Goal: Task Accomplishment & Management: Use online tool/utility

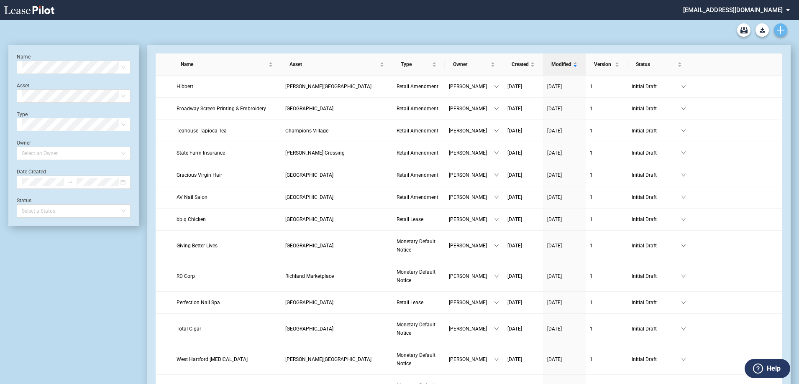
click at [782, 32] on icon "Create new document" at bounding box center [780, 30] width 8 height 8
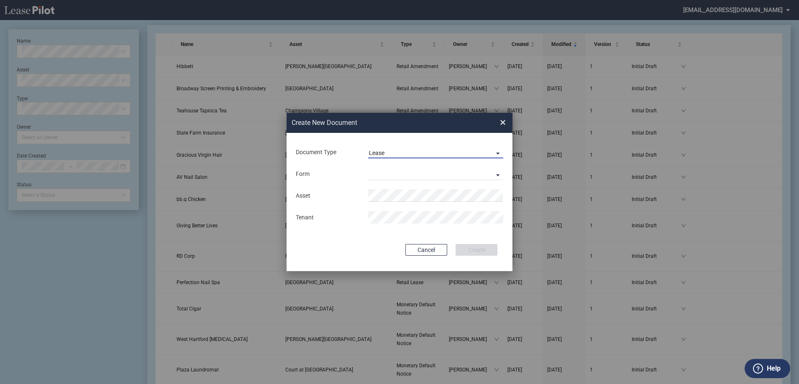
click at [433, 153] on span "Lease" at bounding box center [429, 153] width 120 height 8
click at [433, 153] on md-option "Lease" at bounding box center [436, 153] width 148 height 20
click at [418, 174] on md-select "Retail Lease Monetary Default Notice" at bounding box center [435, 174] width 135 height 13
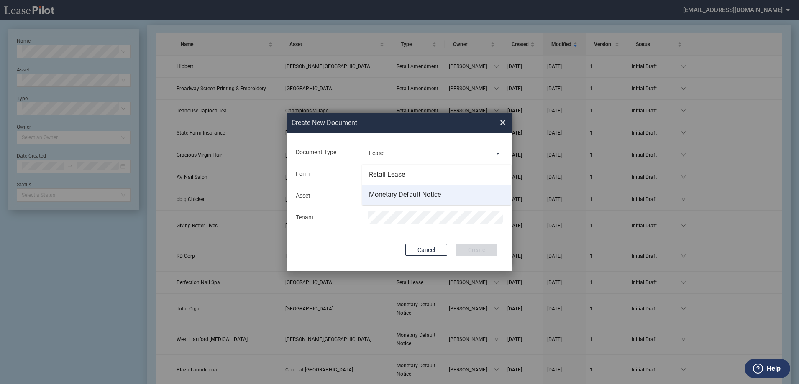
click at [418, 194] on div "Monetary Default Notice" at bounding box center [405, 194] width 72 height 9
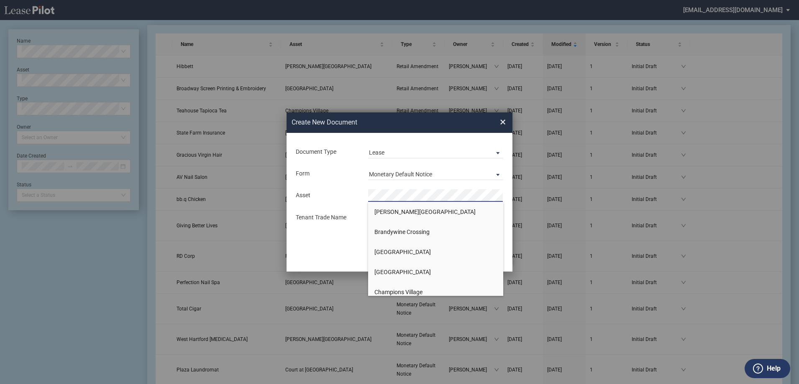
click at [361, 165] on div "Form Monetary Default Notice" at bounding box center [399, 174] width 209 height 22
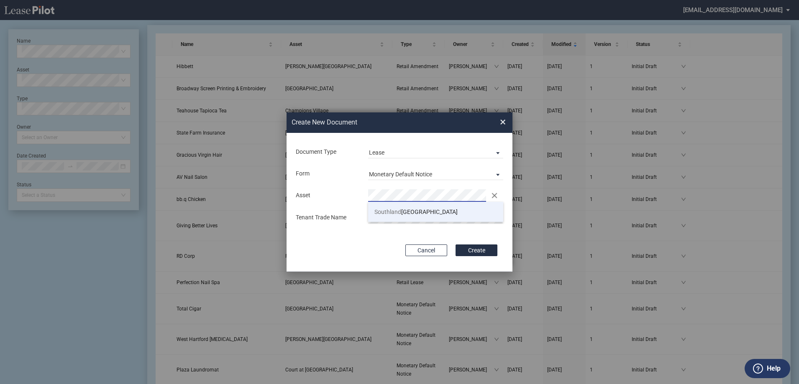
click at [409, 211] on span "Southland Crossings Shopping Center" at bounding box center [415, 212] width 83 height 7
click at [475, 250] on button "Create" at bounding box center [476, 251] width 42 height 12
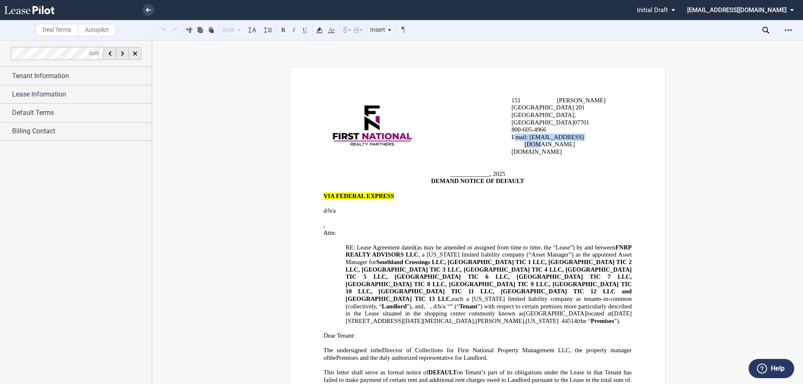
drag, startPoint x: 585, startPoint y: 123, endPoint x: 513, endPoint y: 127, distance: 71.6
click at [524, 134] on p "Email: [EMAIL_ADDRESS][DOMAIN_NAME]" at bounding box center [564, 141] width 81 height 15
click at [583, 178] on p "DEMAND NOTICE OF DEFAULT" at bounding box center [478, 182] width 308 height 8
click at [57, 74] on span "Tenant Information" at bounding box center [40, 76] width 57 height 10
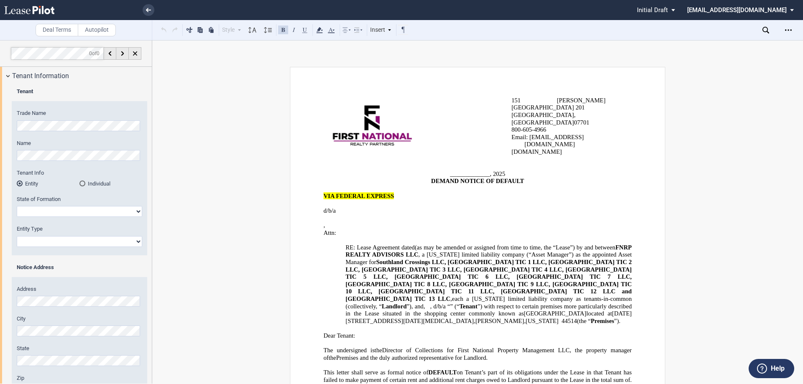
click at [168, 145] on div "[STREET_ADDRESS][PERSON_NAME] [GEOGRAPHIC_DATA] 800-60 5 -4966 Email: [EMAIL_AD…" at bounding box center [477, 325] width 651 height 516
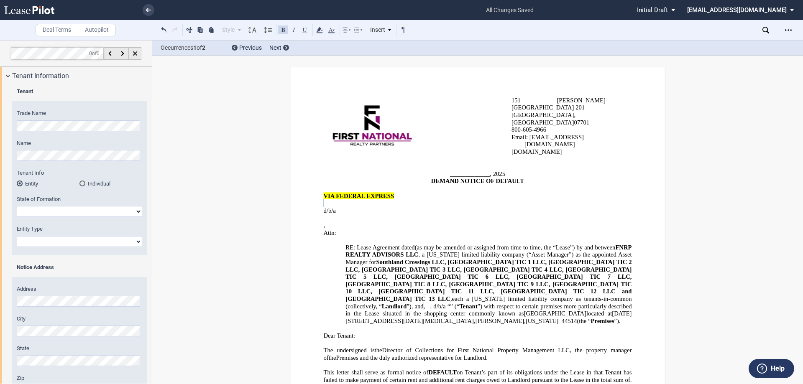
click at [198, 178] on div "[STREET_ADDRESS][PERSON_NAME] [GEOGRAPHIC_DATA] 800-60 5 -4966 Email: [EMAIL_AD…" at bounding box center [477, 325] width 651 height 516
click at [97, 210] on select "[US_STATE] [US_STATE] [US_STATE] [US_STATE] [US_STATE] [US_STATE] [US_STATE] [U…" at bounding box center [79, 211] width 125 height 11
select select "[US_STATE]"
click at [17, 206] on select "[US_STATE] [US_STATE] [US_STATE] [US_STATE] [US_STATE] [US_STATE] [US_STATE] [U…" at bounding box center [79, 211] width 125 height 11
click at [79, 242] on select "Corporation Limited Liability Company General Partnership Limited Partnership O…" at bounding box center [79, 241] width 125 height 11
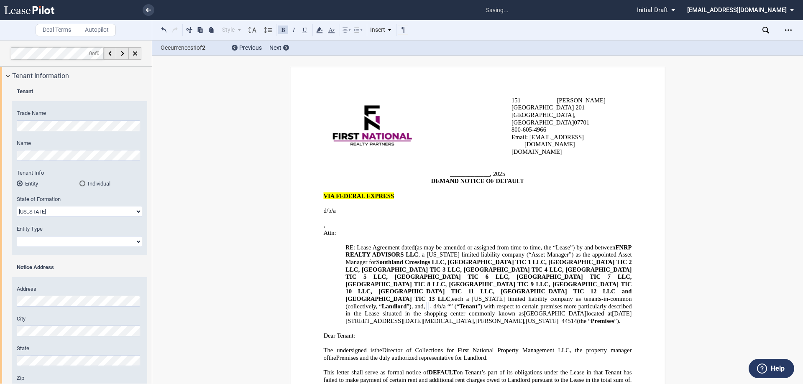
select select "Corporation"
click at [17, 236] on select "Corporation Limited Liability Company General Partnership Limited Partnership O…" at bounding box center [79, 241] width 125 height 11
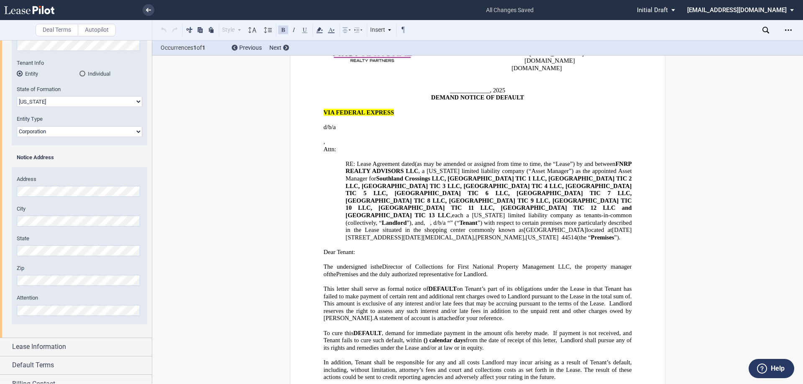
scroll to position [120, 0]
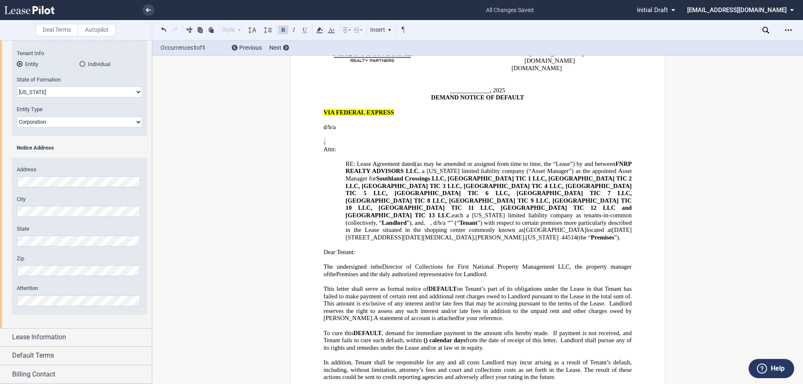
click at [51, 264] on div "Zip" at bounding box center [79, 265] width 125 height 21
click at [44, 335] on span "Lease Information" at bounding box center [39, 337] width 54 height 10
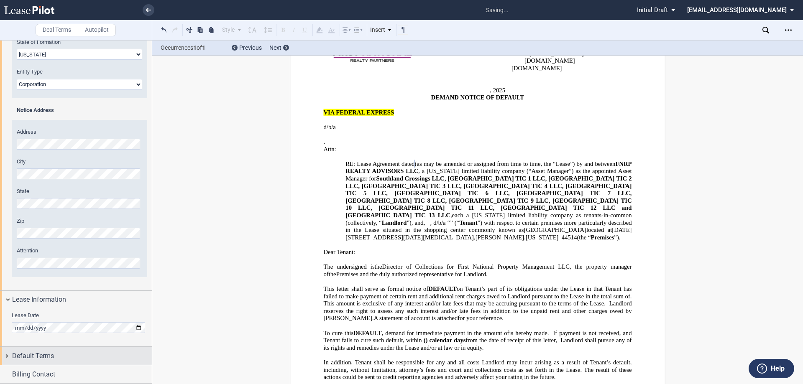
click at [43, 353] on span "Default Terms" at bounding box center [33, 356] width 42 height 10
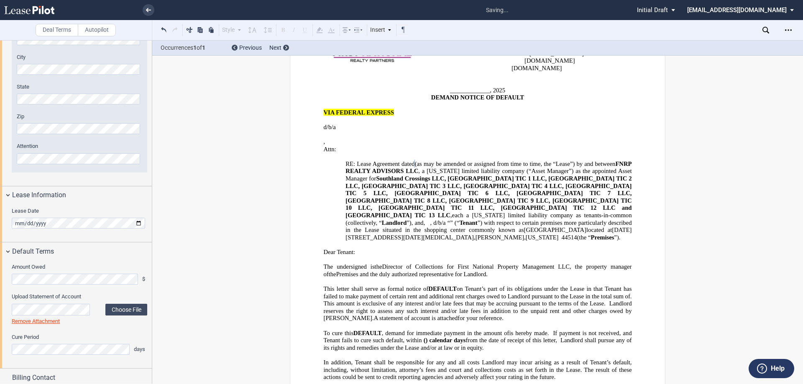
scroll to position [265, 0]
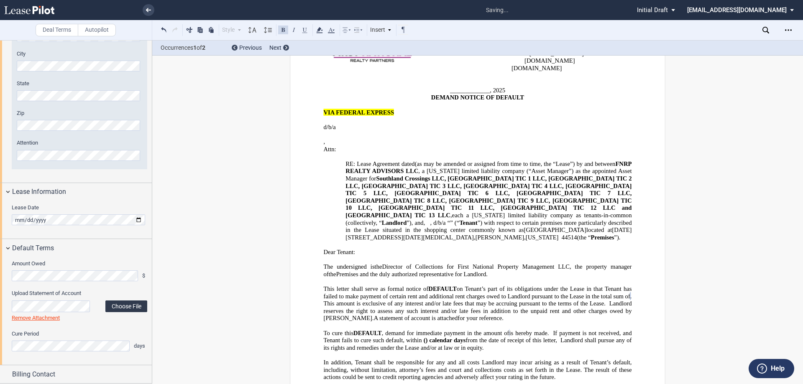
click at [119, 306] on label "Choose File" at bounding box center [126, 307] width 42 height 12
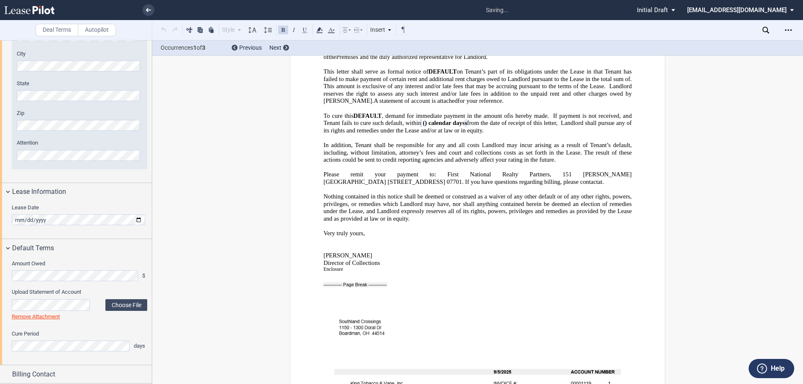
scroll to position [406, 0]
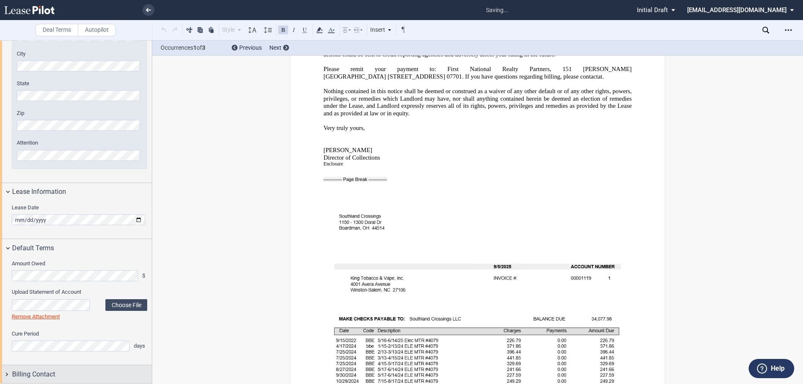
click at [49, 373] on span "Billing Contact" at bounding box center [33, 375] width 43 height 10
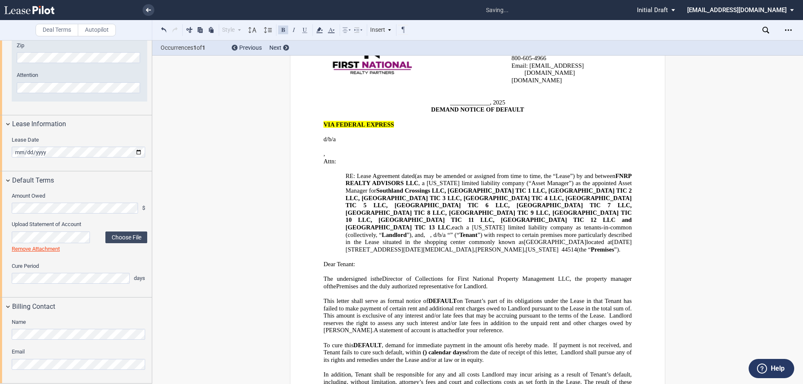
scroll to position [209, 0]
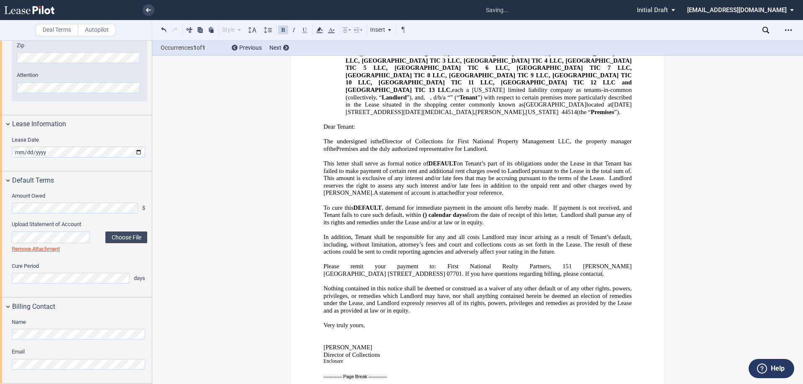
click at [668, 11] on span "Initial Draft" at bounding box center [652, 10] width 31 height 8
click at [731, 113] on md-backdrop at bounding box center [401, 192] width 803 height 384
click at [790, 32] on icon "Open Lease options menu" at bounding box center [788, 30] width 7 height 7
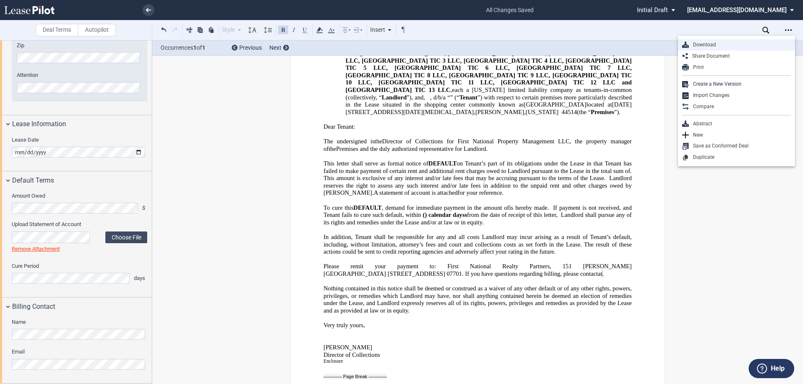
click at [722, 43] on div "Download" at bounding box center [740, 44] width 102 height 7
